Goal: Task Accomplishment & Management: Complete application form

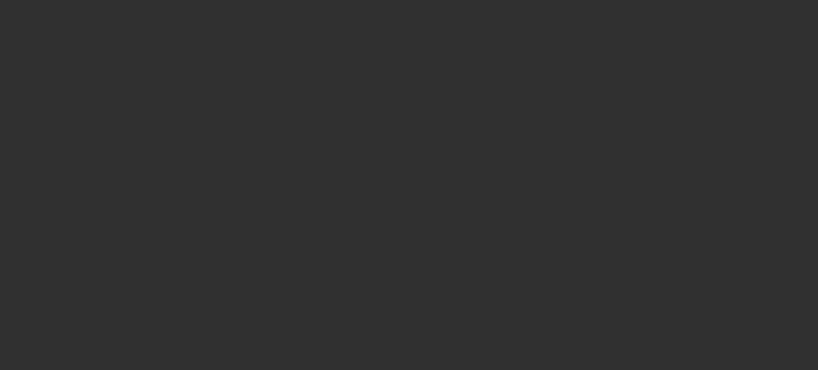
click at [374, 275] on div at bounding box center [409, 185] width 818 height 370
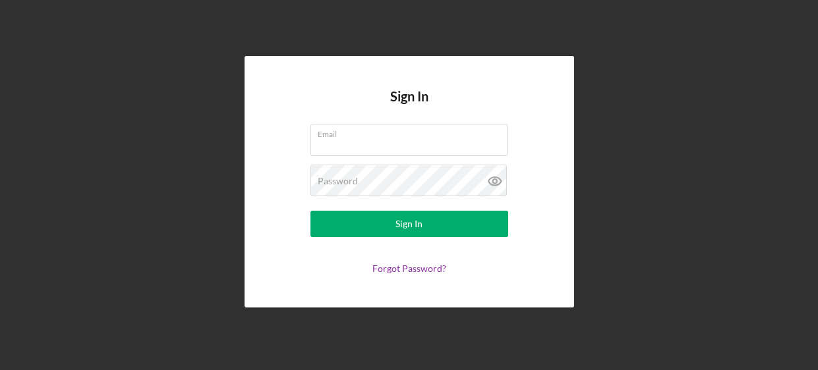
type input "[EMAIL_ADDRESS][DOMAIN_NAME]"
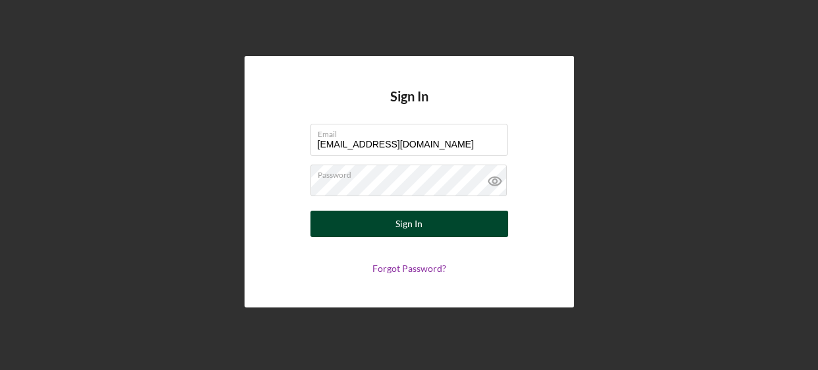
click at [372, 217] on button "Sign In" at bounding box center [409, 224] width 198 height 26
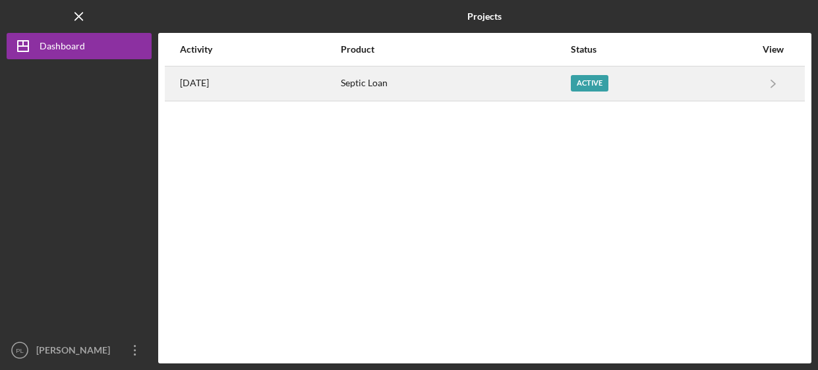
click at [726, 91] on div "Active" at bounding box center [663, 83] width 185 height 33
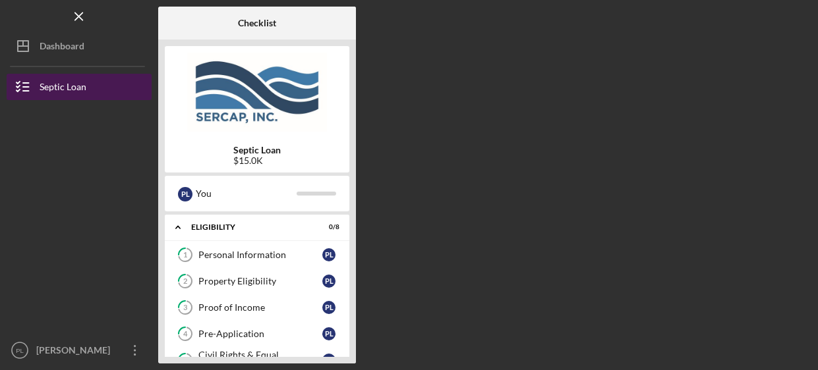
click at [23, 96] on icon "button" at bounding box center [23, 87] width 33 height 33
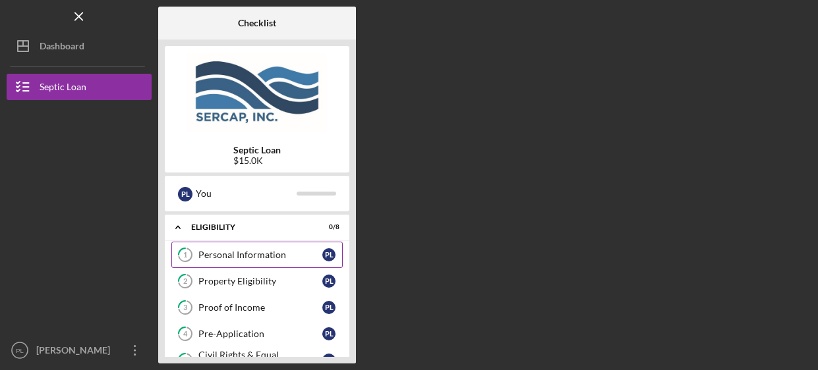
click at [279, 254] on div "Personal Information" at bounding box center [260, 255] width 124 height 11
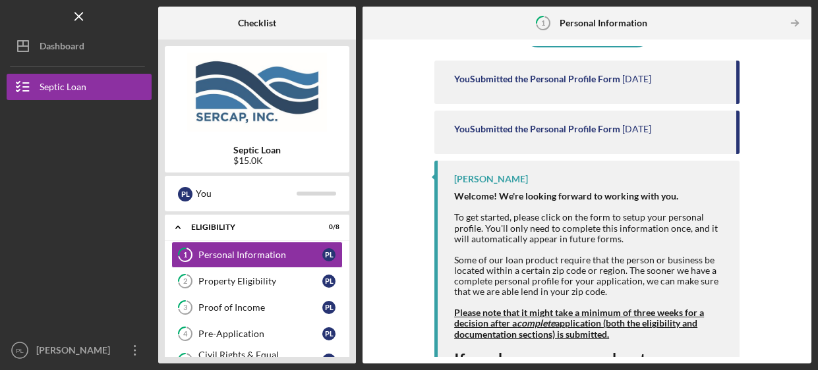
scroll to position [204, 0]
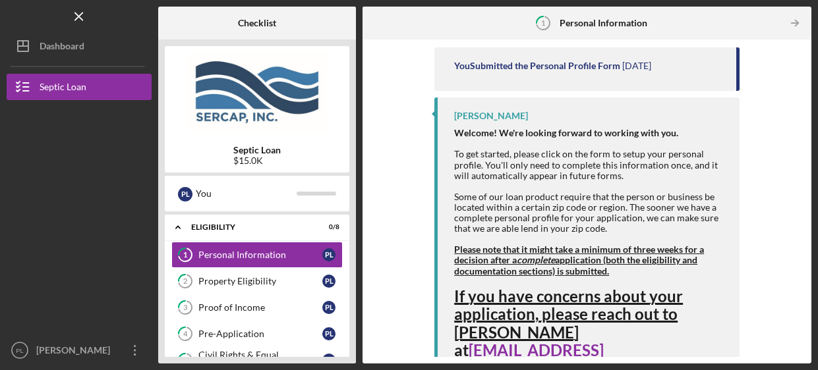
click at [332, 101] on img at bounding box center [257, 92] width 185 height 79
